Goal: Task Accomplishment & Management: Use online tool/utility

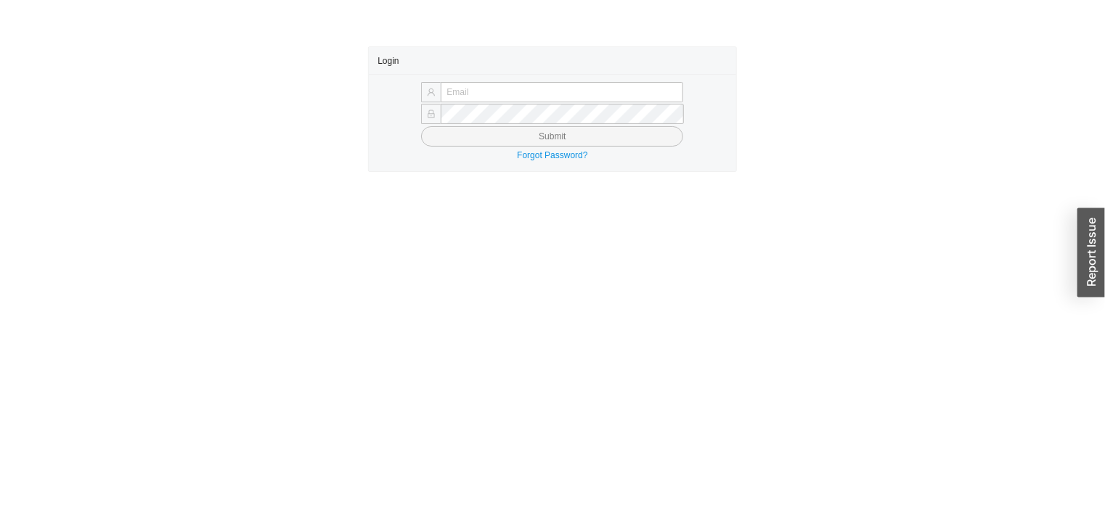
type input "[EMAIL_ADDRESS][PERSON_NAME][DOMAIN_NAME]"
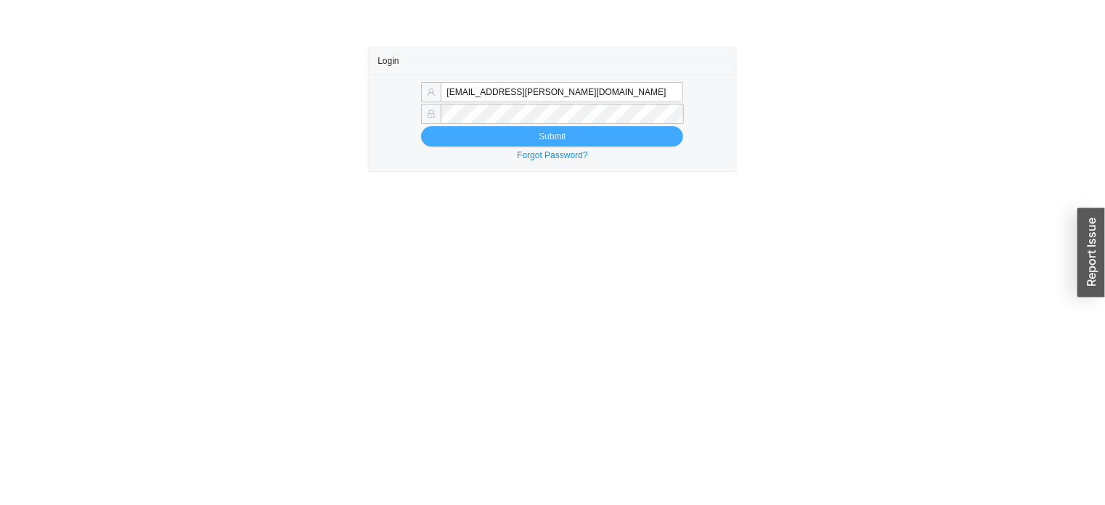
click at [446, 134] on button "Submit" at bounding box center [552, 136] width 262 height 20
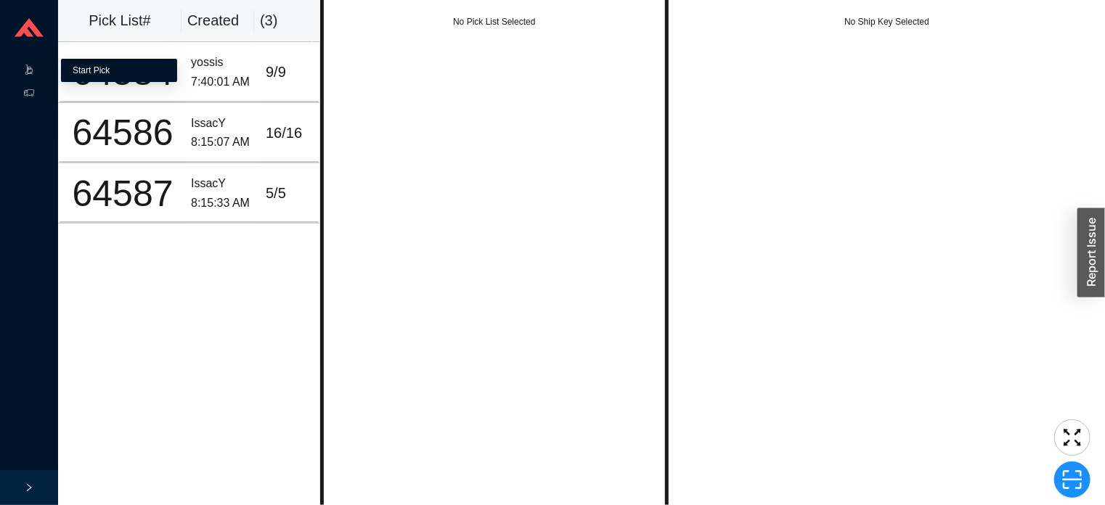
click at [110, 76] on link "Start Pick" at bounding box center [91, 70] width 37 height 10
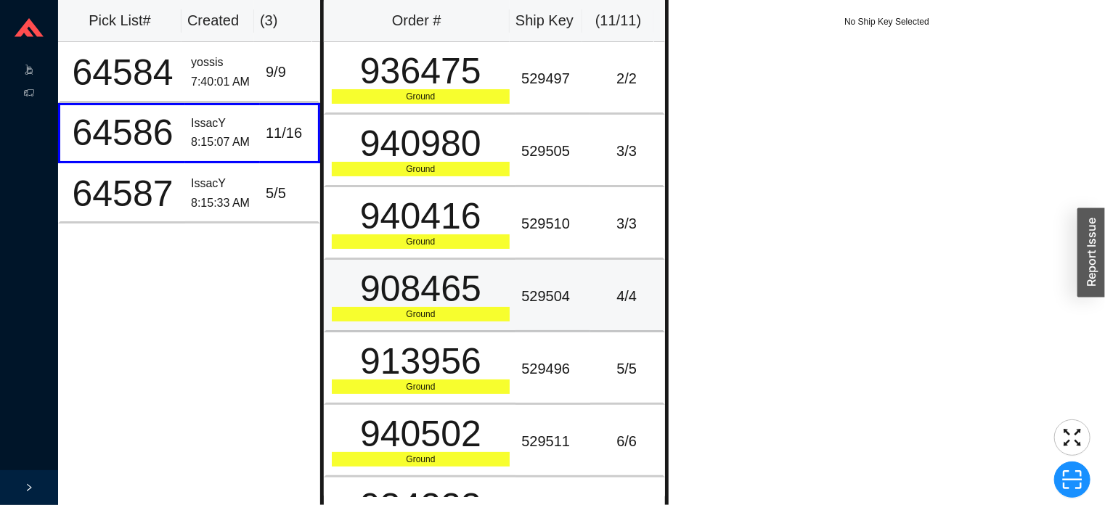
click at [616, 310] on td "4 / 4" at bounding box center [627, 296] width 75 height 73
